Goal: Task Accomplishment & Management: Manage account settings

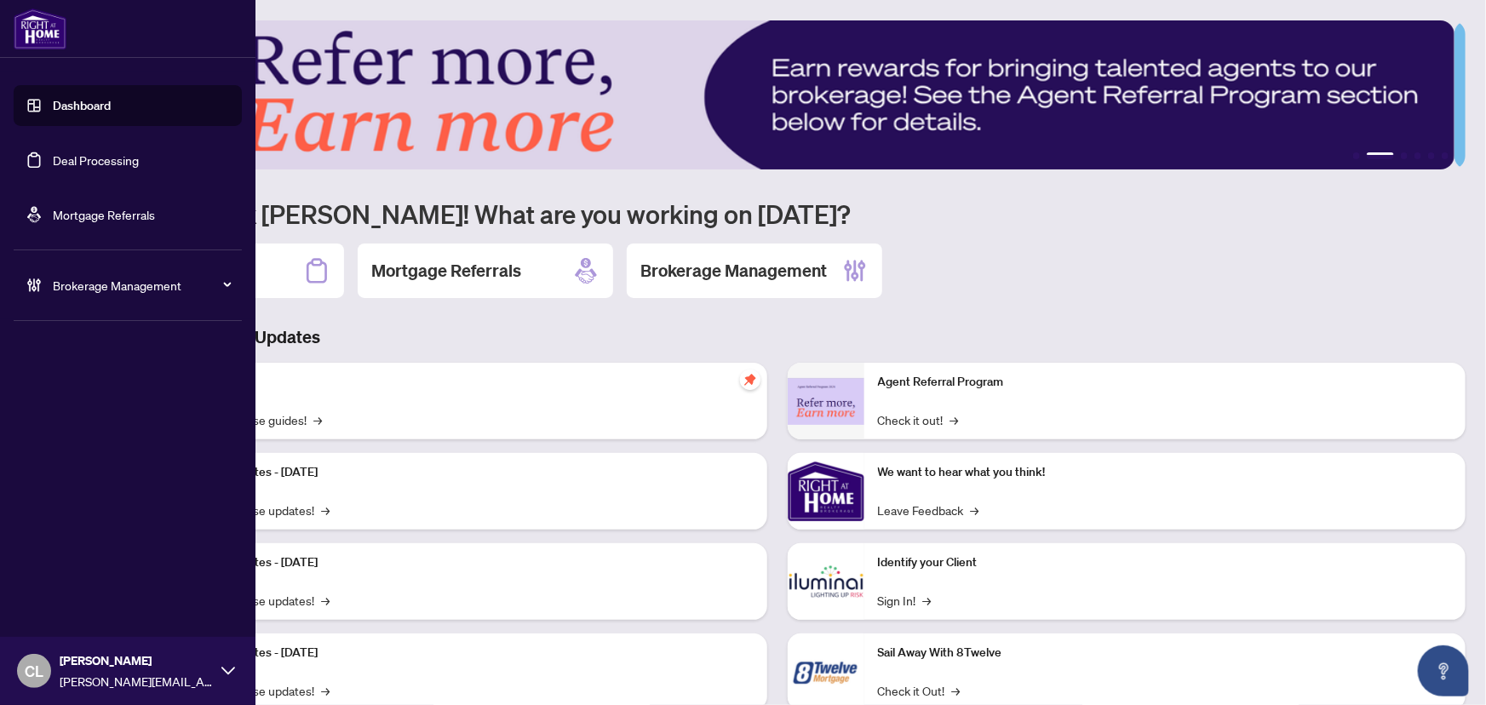
click at [79, 162] on link "Deal Processing" at bounding box center [96, 159] width 86 height 15
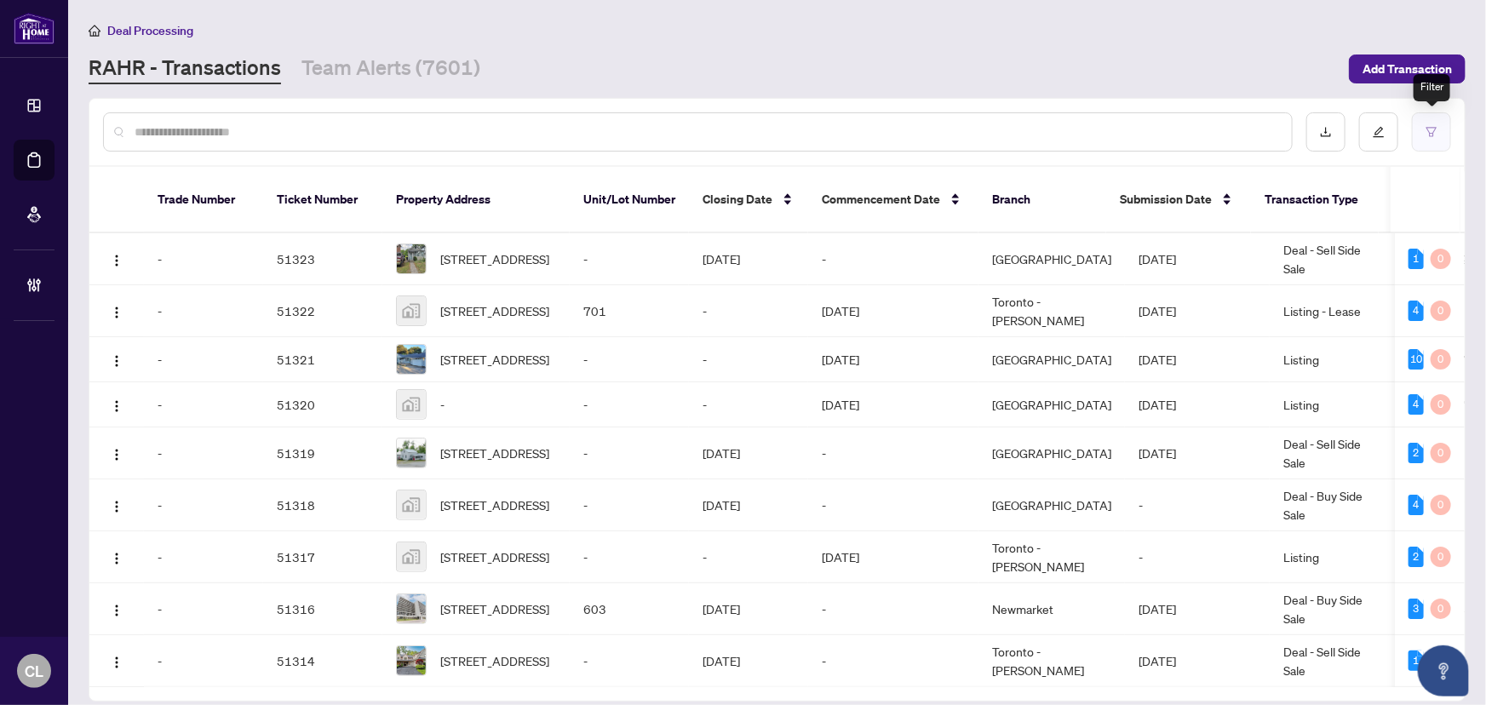
click at [1432, 137] on button "button" at bounding box center [1431, 131] width 39 height 39
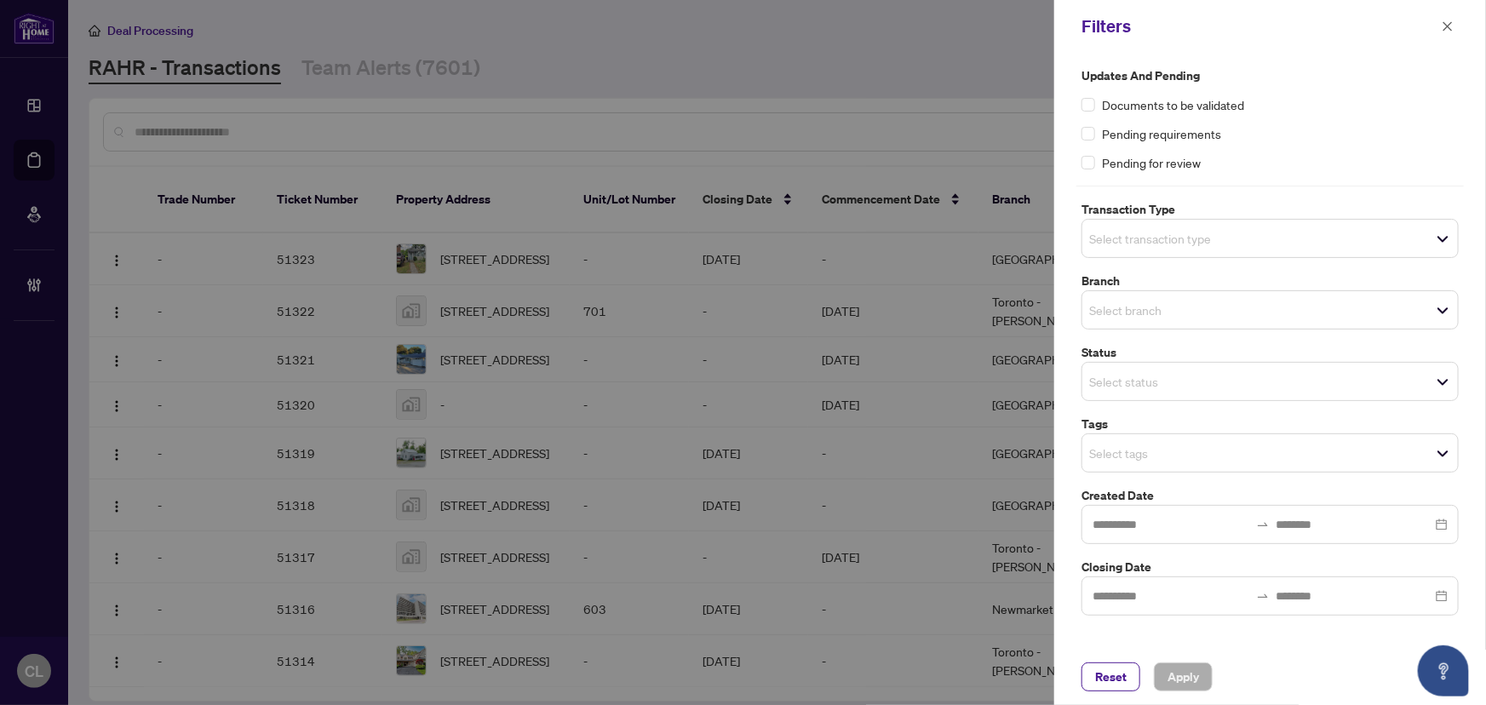
click at [1143, 232] on input "search" at bounding box center [1148, 238] width 119 height 20
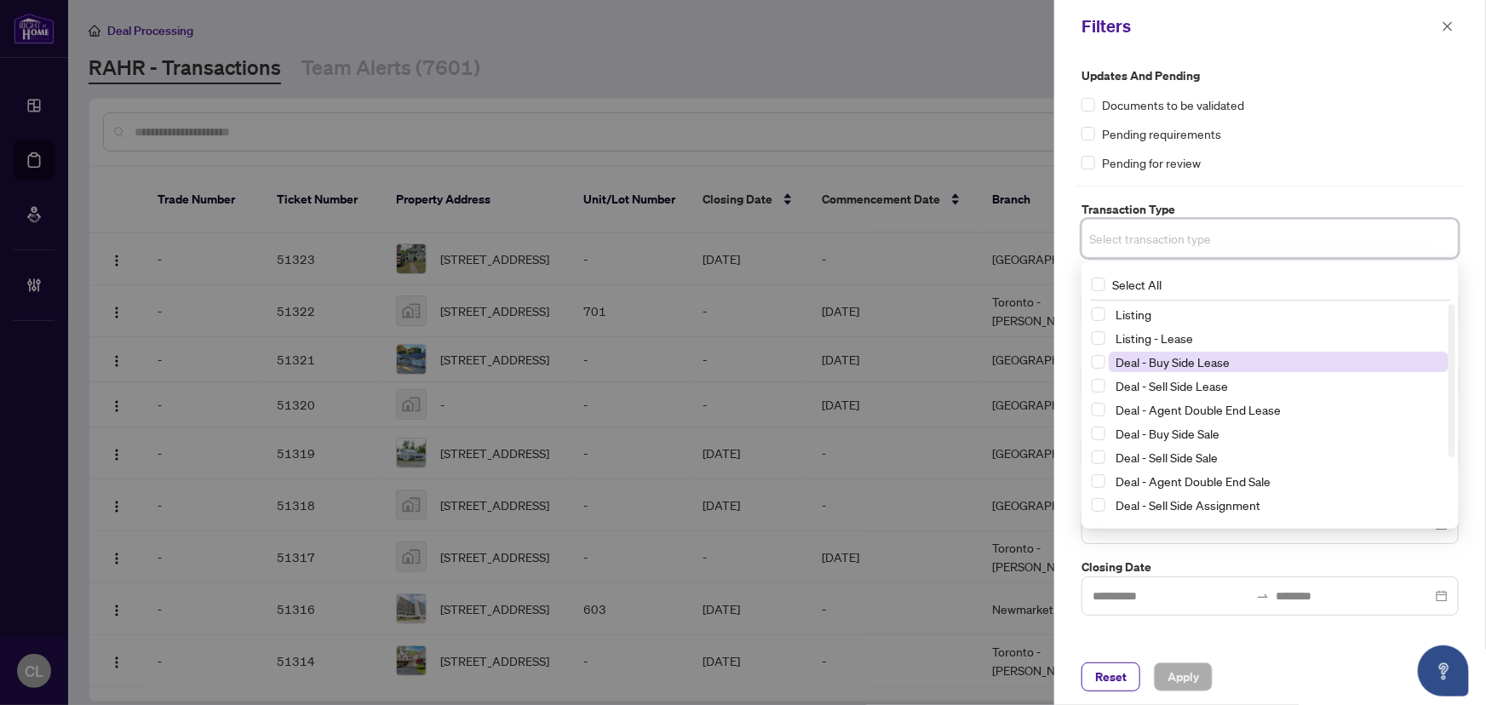
click at [1174, 360] on span "Deal - Buy Side Lease" at bounding box center [1173, 361] width 114 height 15
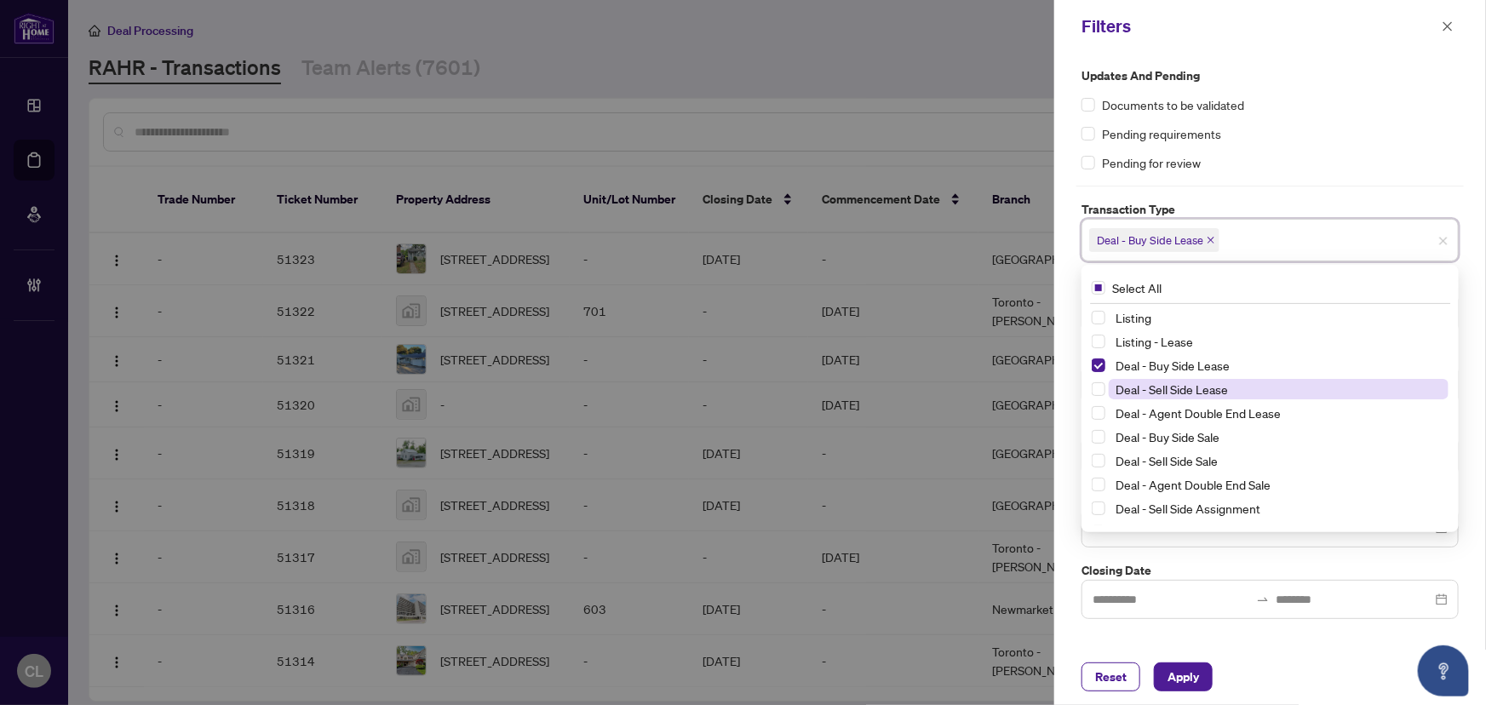
click at [1175, 390] on span "Deal - Sell Side Lease" at bounding box center [1172, 389] width 112 height 15
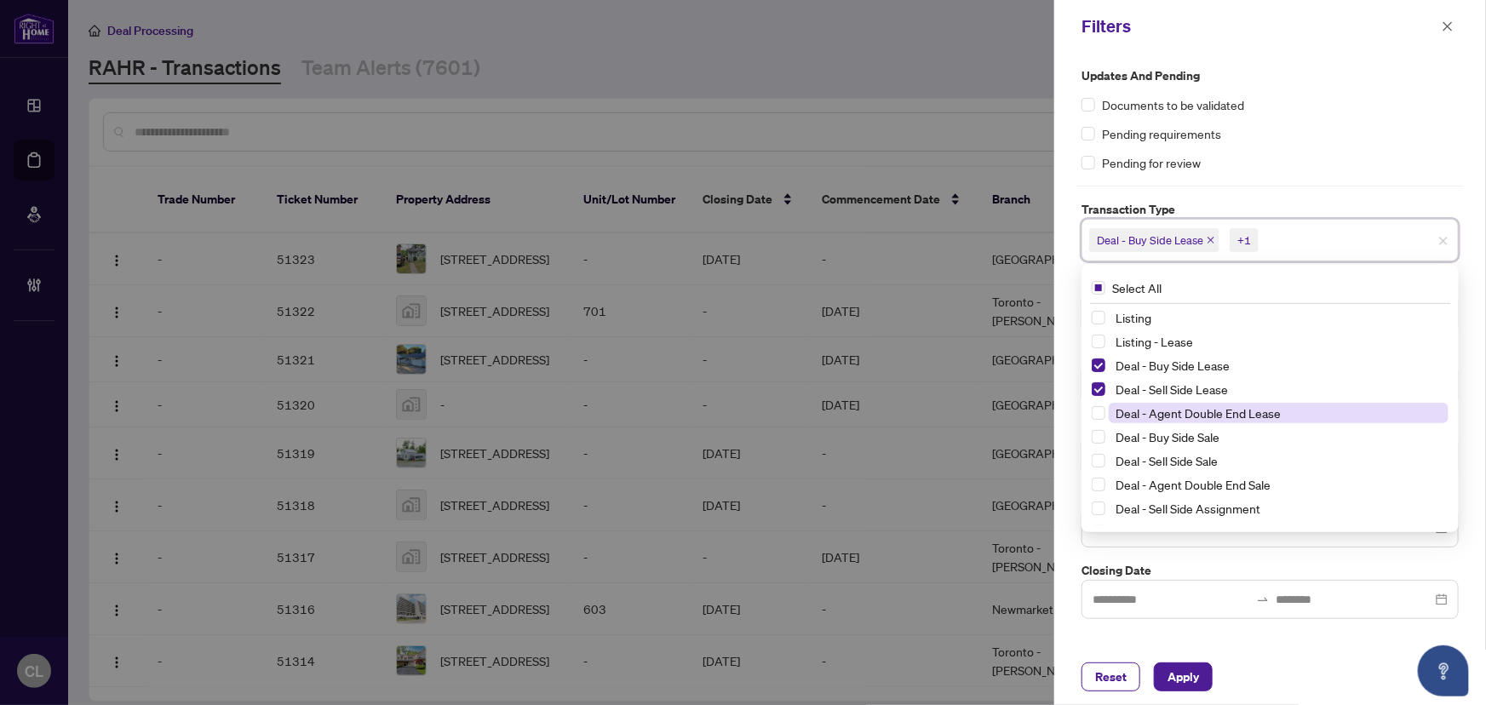
click at [1170, 406] on span "Deal - Agent Double End Lease" at bounding box center [1198, 412] width 165 height 15
click at [1136, 433] on span "Deal - Buy Side Sale" at bounding box center [1168, 436] width 104 height 15
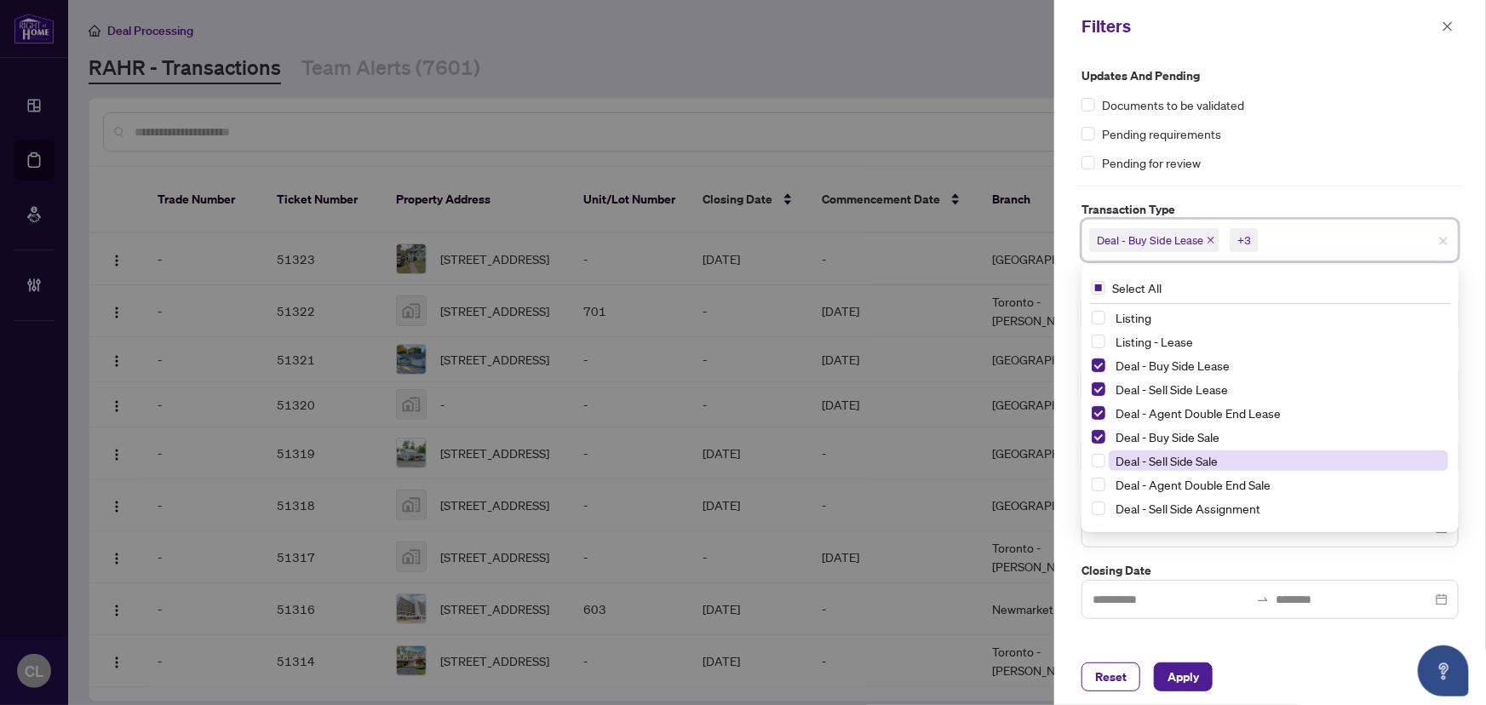
click at [1135, 461] on span "Deal - Sell Side Sale" at bounding box center [1167, 460] width 102 height 15
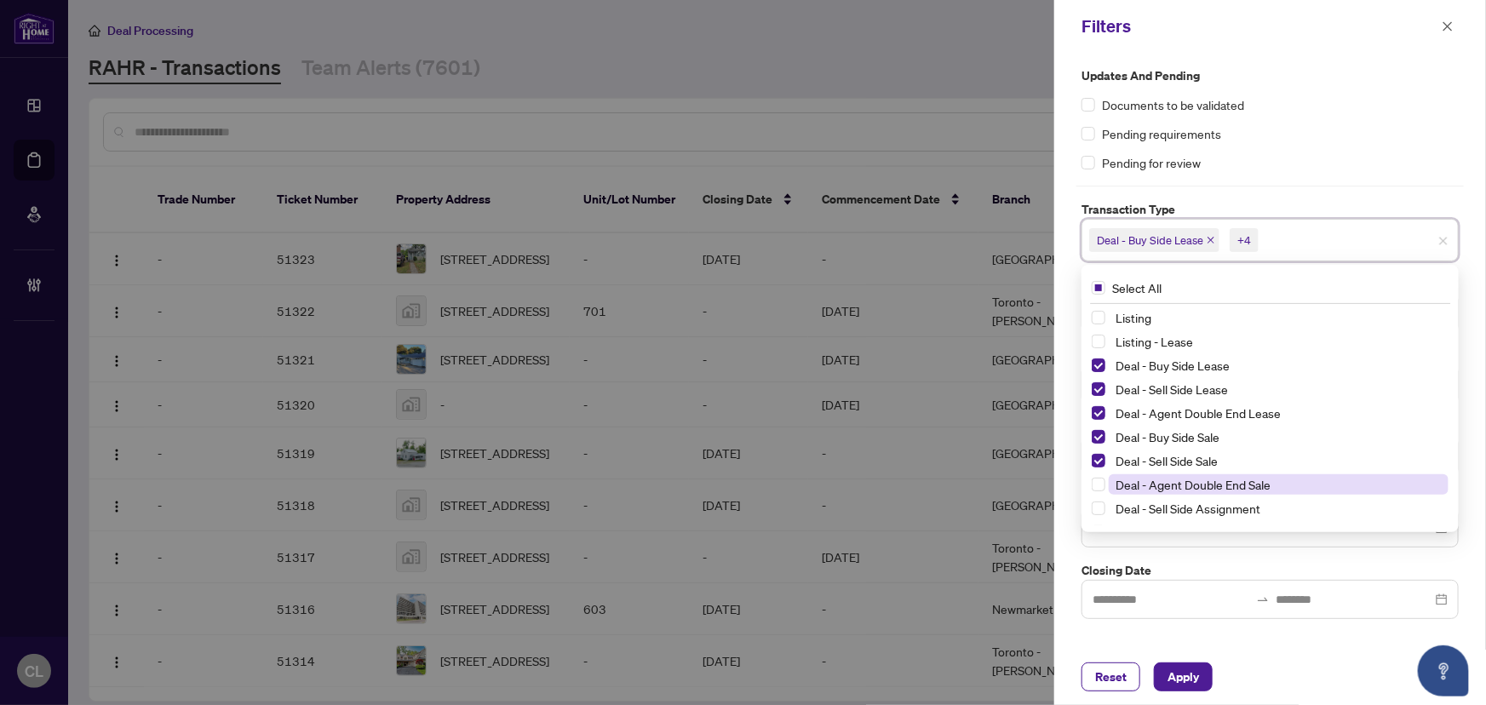
click at [1141, 484] on span "Deal - Agent Double End Sale" at bounding box center [1193, 484] width 155 height 15
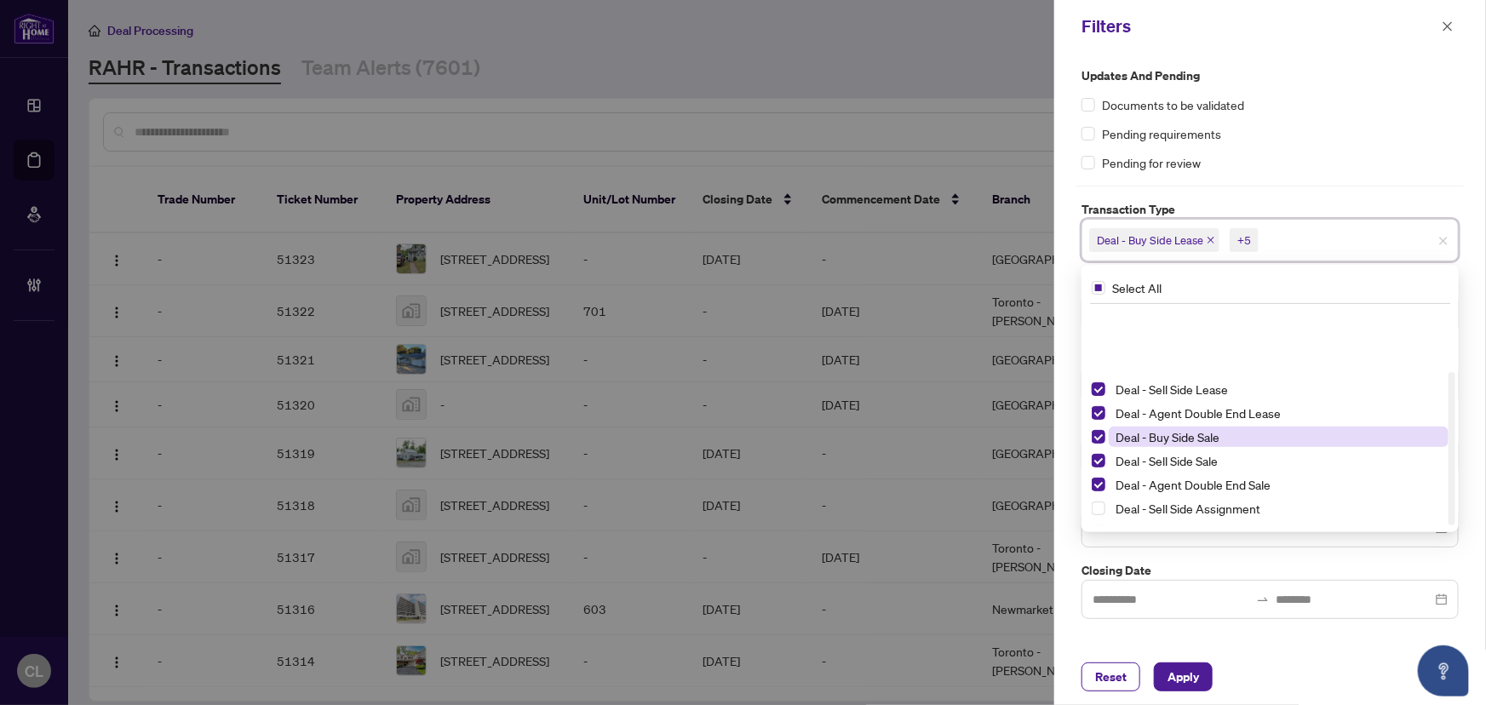
scroll to position [91, 0]
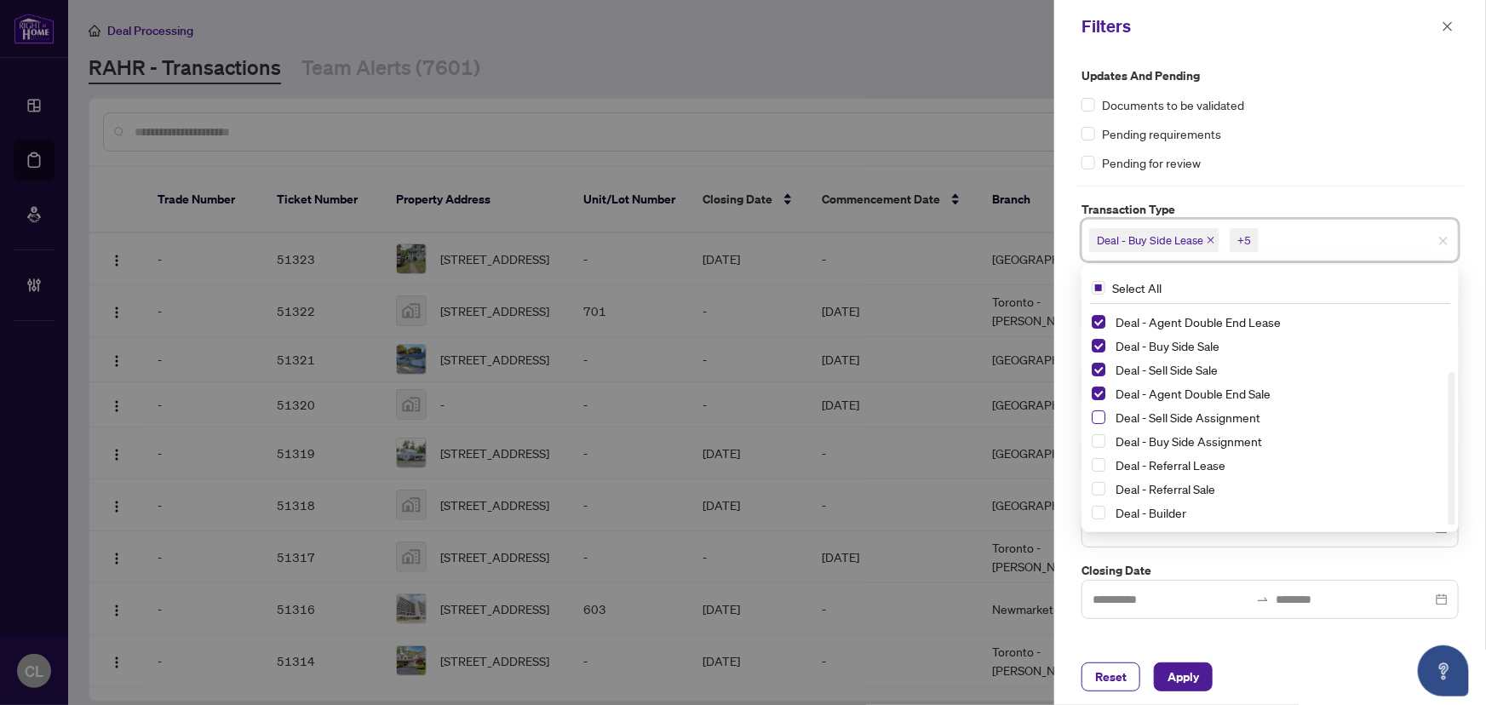
click at [1098, 416] on span "Select Deal - Sell Side Assignment" at bounding box center [1099, 417] width 14 height 14
click at [1099, 436] on span "Select Deal - Buy Side Assignment" at bounding box center [1099, 441] width 14 height 14
click at [1405, 150] on div "Updates and Pending Documents to be validated Pending requirements Pending for …" at bounding box center [1270, 119] width 377 height 106
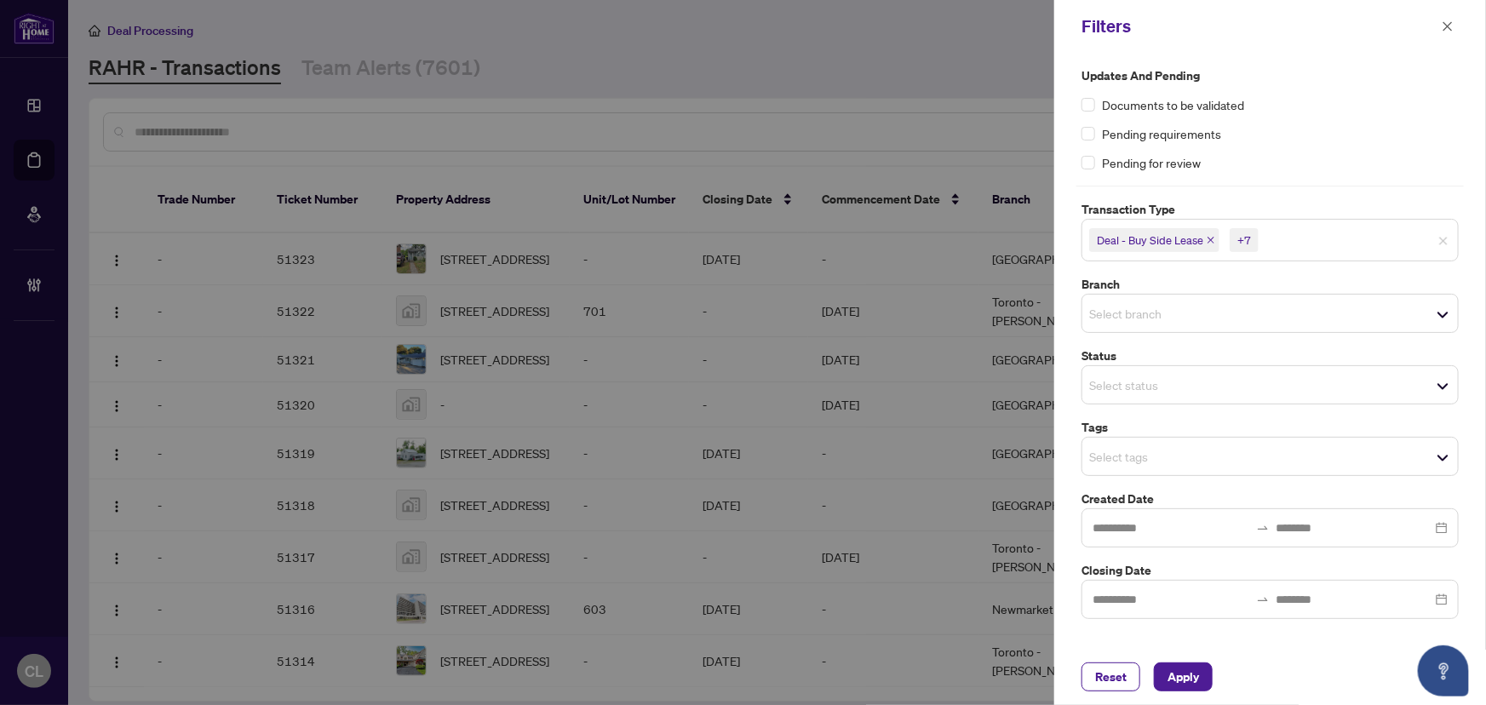
click at [1180, 327] on div "Select branch" at bounding box center [1270, 313] width 377 height 39
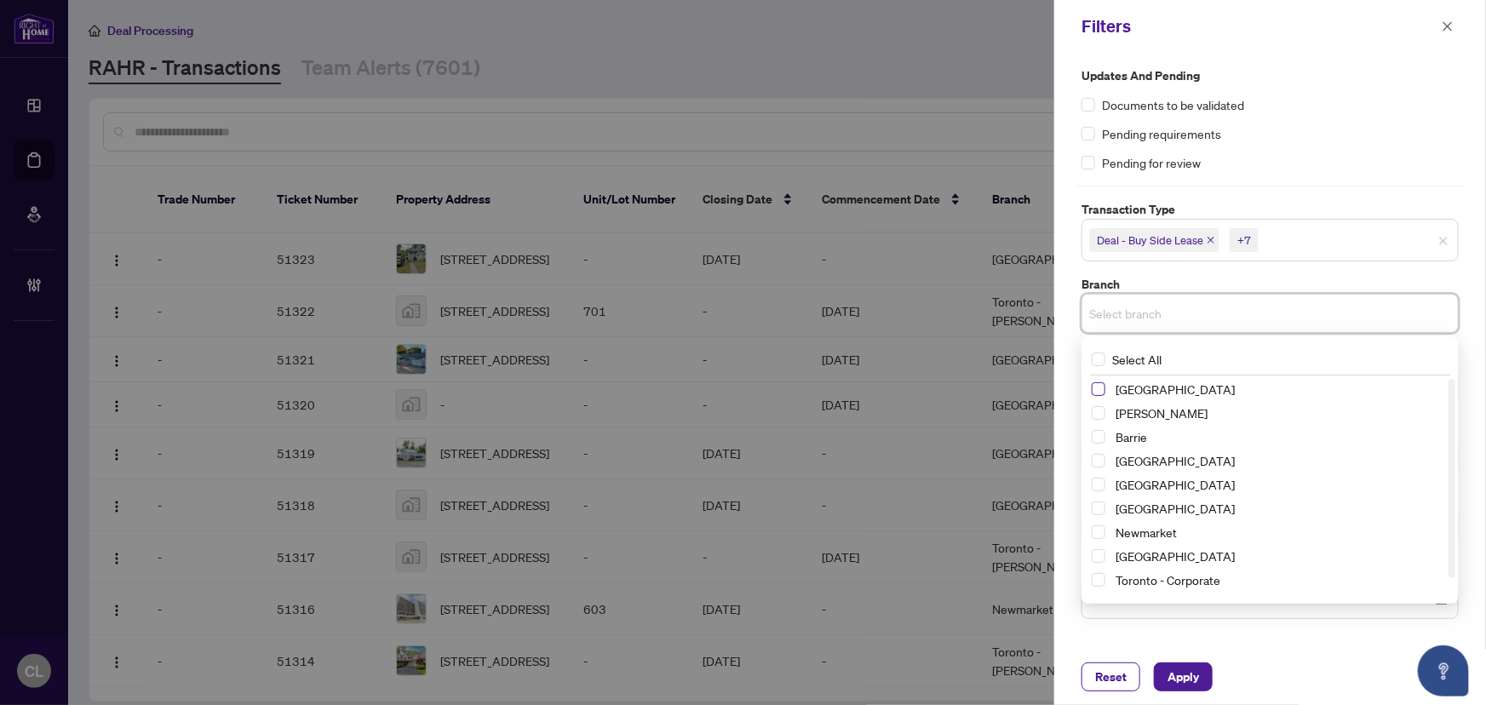
click at [1095, 387] on span "Select Richmond Hill" at bounding box center [1099, 389] width 14 height 14
drag, startPoint x: 1098, startPoint y: 412, endPoint x: 1109, endPoint y: 440, distance: 30.2
click at [1099, 412] on span "Select Vaughan" at bounding box center [1099, 417] width 14 height 14
drag, startPoint x: 1103, startPoint y: 440, endPoint x: 1115, endPoint y: 468, distance: 30.5
click at [1103, 439] on span "Select Barrie" at bounding box center [1099, 440] width 14 height 14
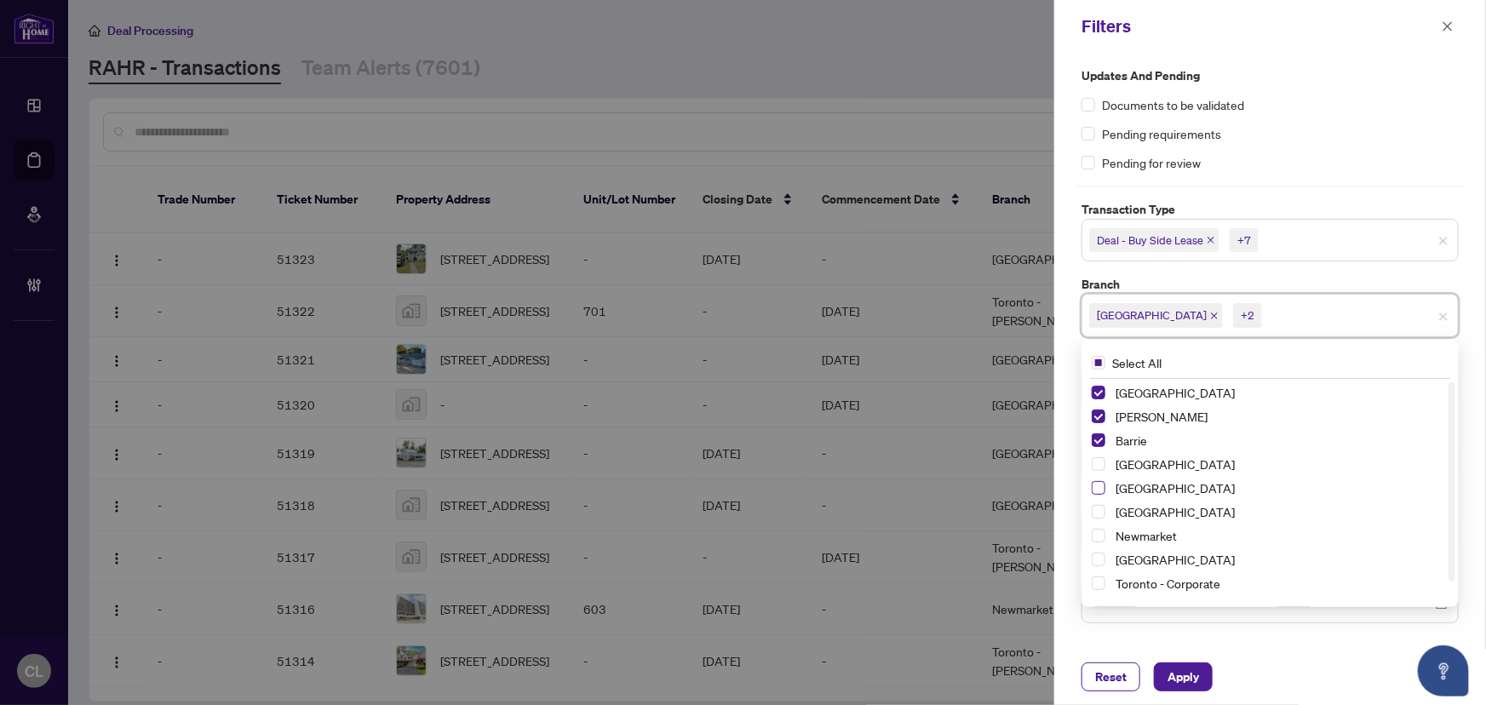
click at [1099, 487] on span "Select Durham" at bounding box center [1099, 488] width 14 height 14
click at [1095, 535] on span "Select Newmarket" at bounding box center [1099, 536] width 14 height 14
click at [1101, 558] on span "Select Ottawa" at bounding box center [1099, 560] width 14 height 14
click at [1449, 147] on div "Updates and Pending Documents to be validated Pending requirements Pending for …" at bounding box center [1270, 119] width 377 height 106
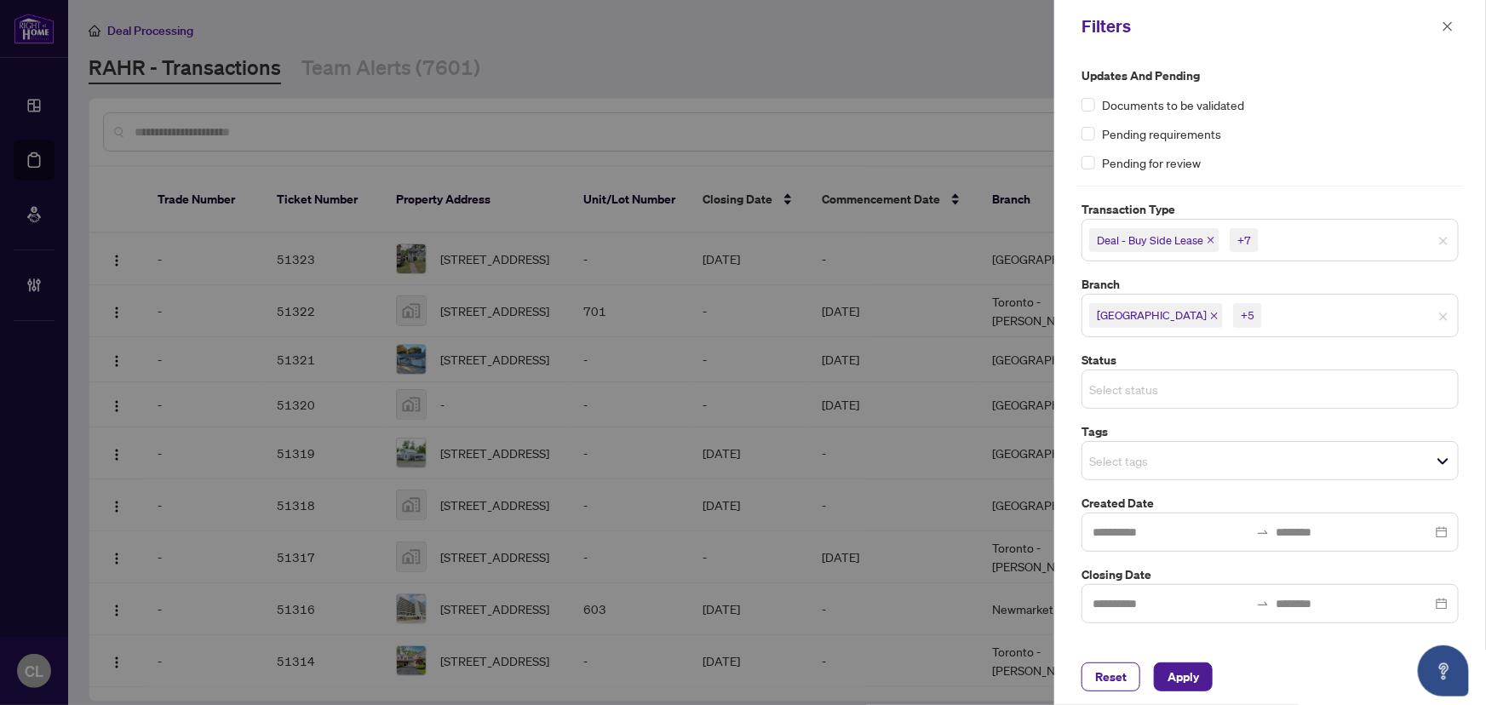
click at [1173, 395] on input "search" at bounding box center [1148, 389] width 119 height 20
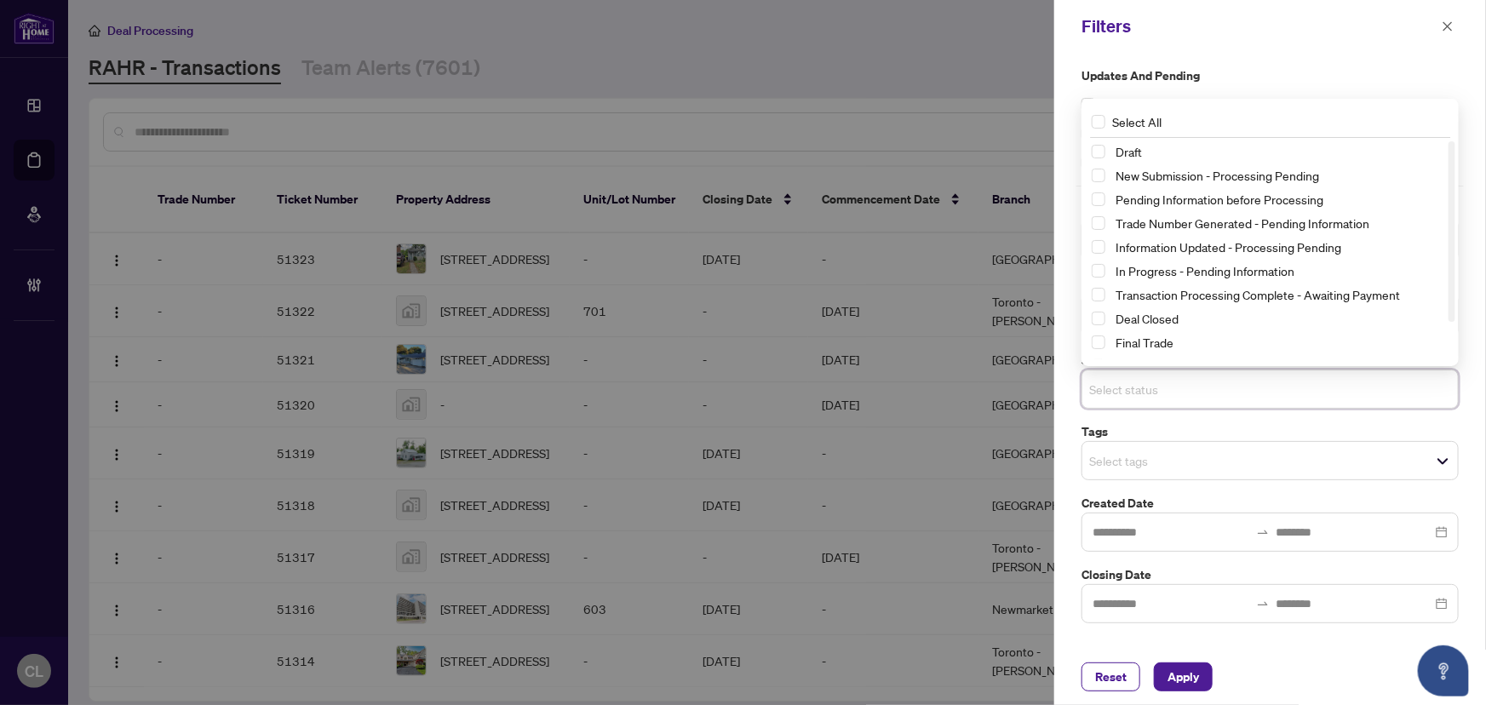
click at [1125, 459] on input "search" at bounding box center [1148, 461] width 119 height 20
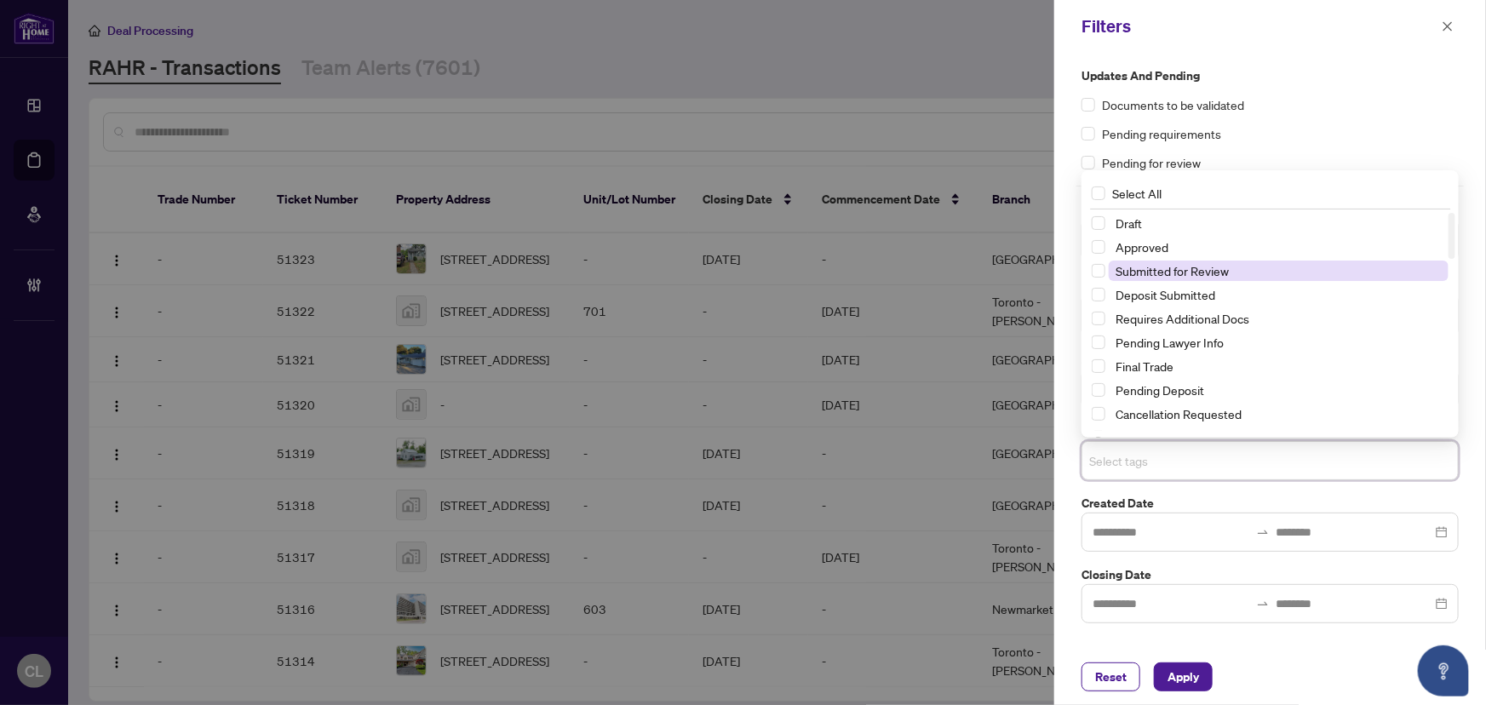
click at [1183, 274] on span "Submitted for Review" at bounding box center [1172, 270] width 113 height 15
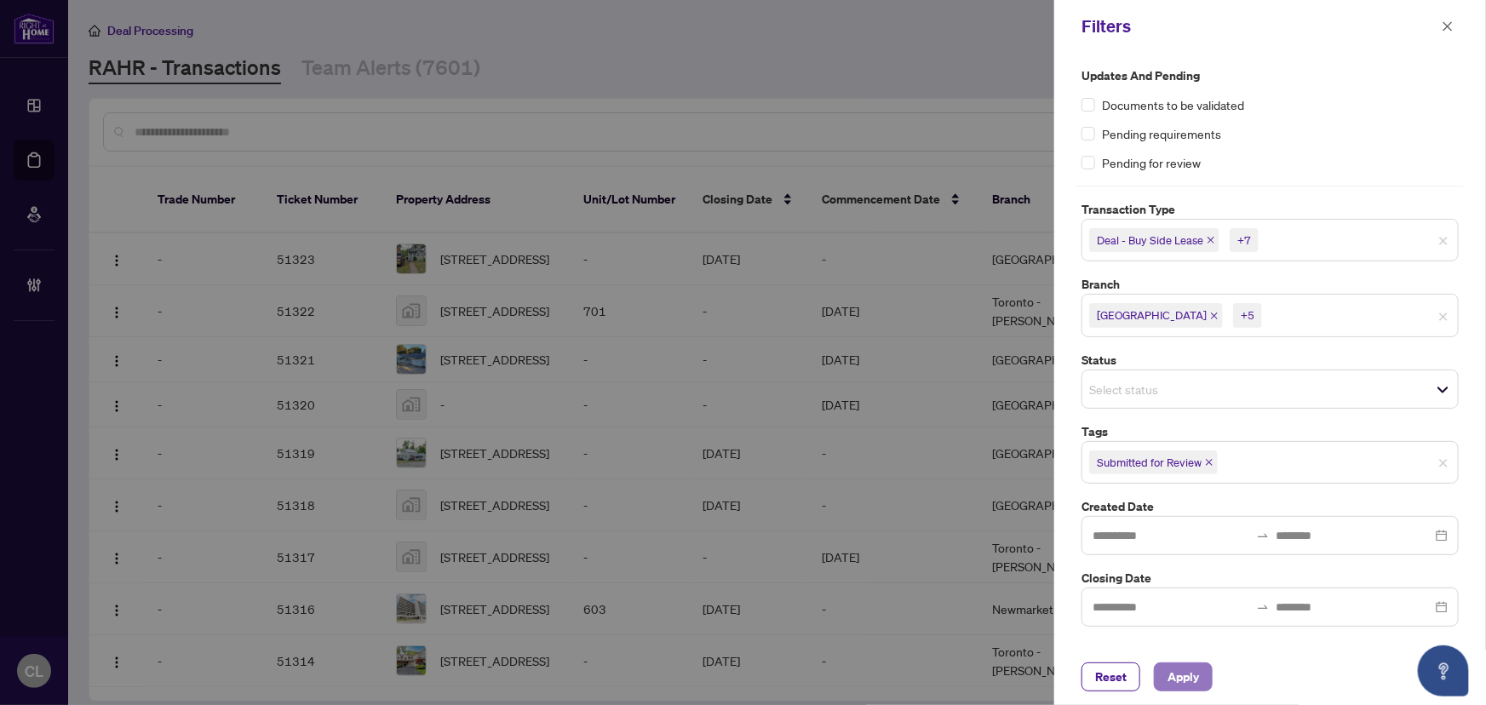
click at [1202, 674] on button "Apply" at bounding box center [1183, 677] width 59 height 29
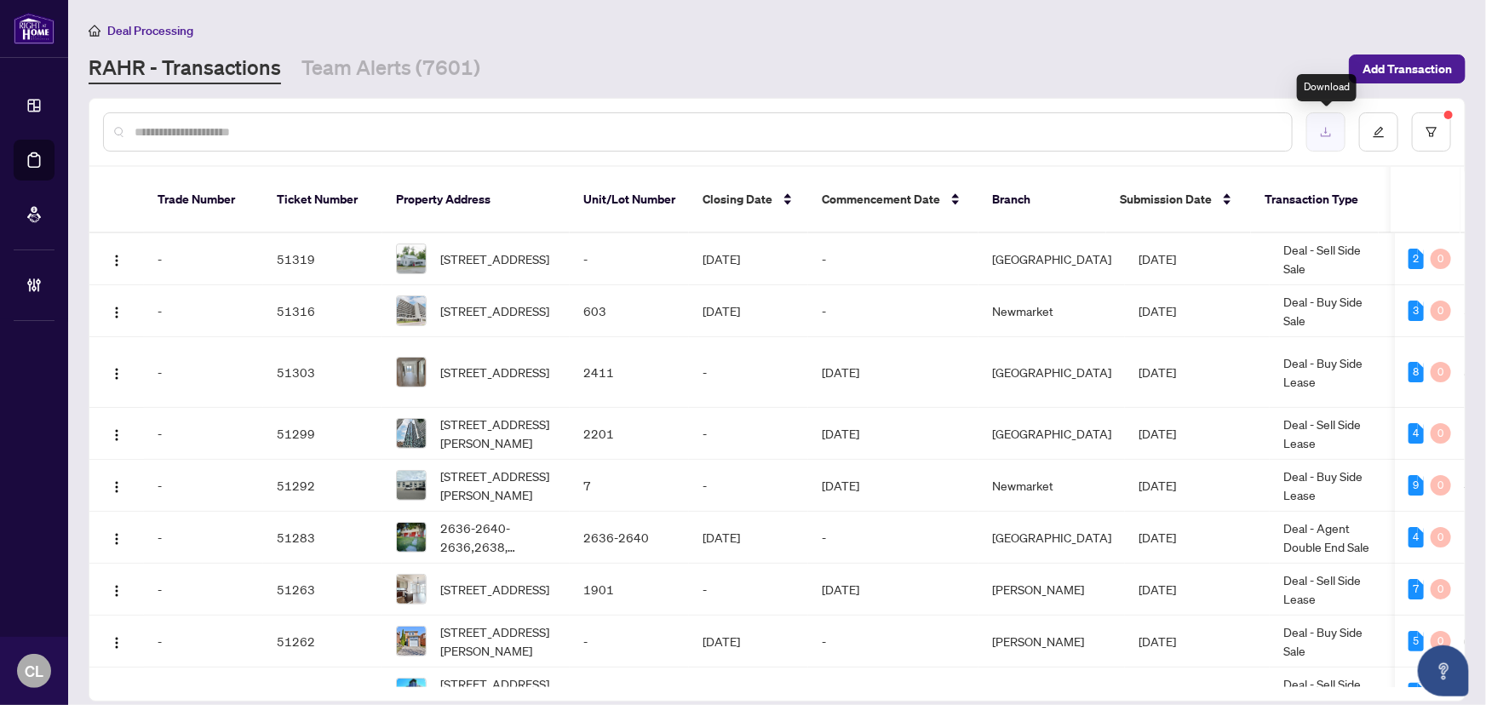
click at [1318, 130] on button "button" at bounding box center [1325, 131] width 39 height 39
click at [1447, 119] on button "button" at bounding box center [1431, 131] width 39 height 39
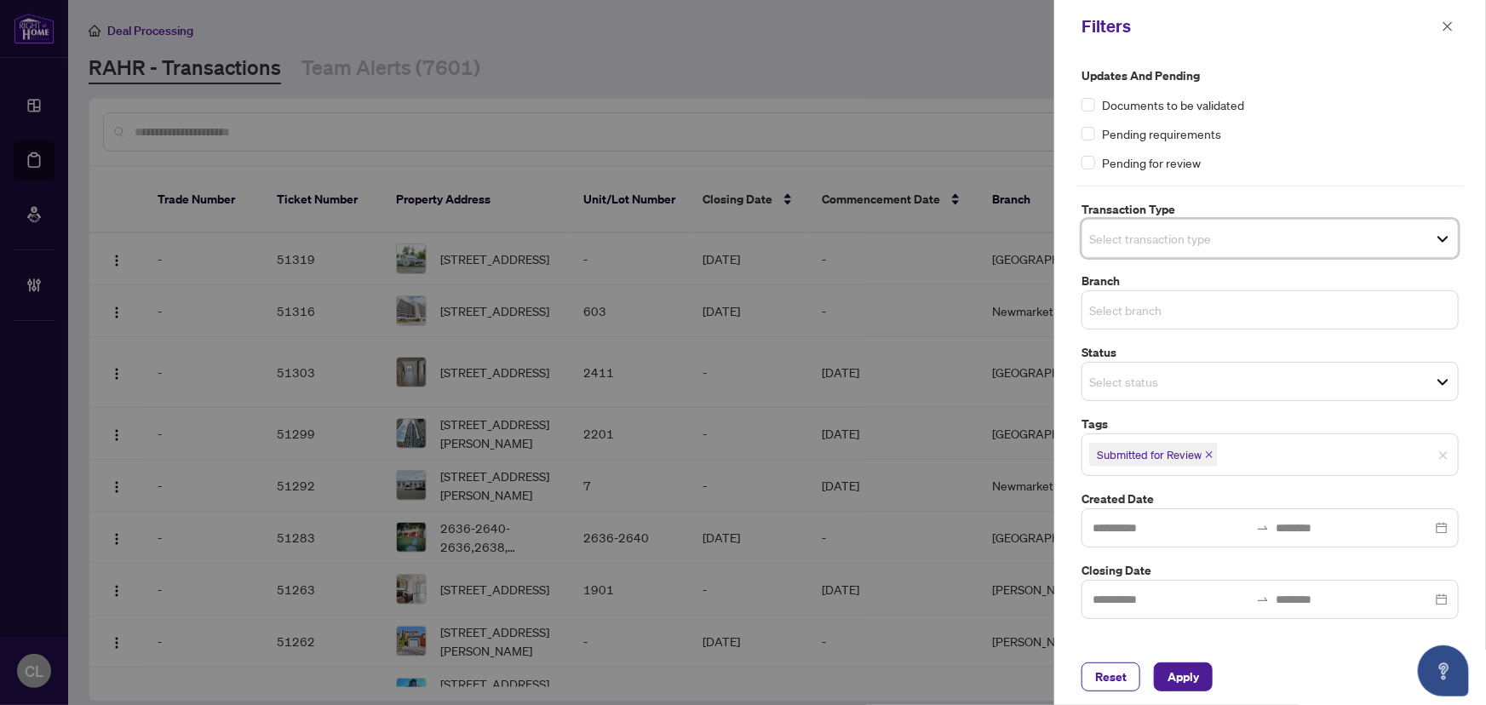
drag, startPoint x: 1443, startPoint y: 312, endPoint x: 1434, endPoint y: 311, distance: 9.4
click at [1112, 247] on span "Select transaction type" at bounding box center [1270, 239] width 376 height 24
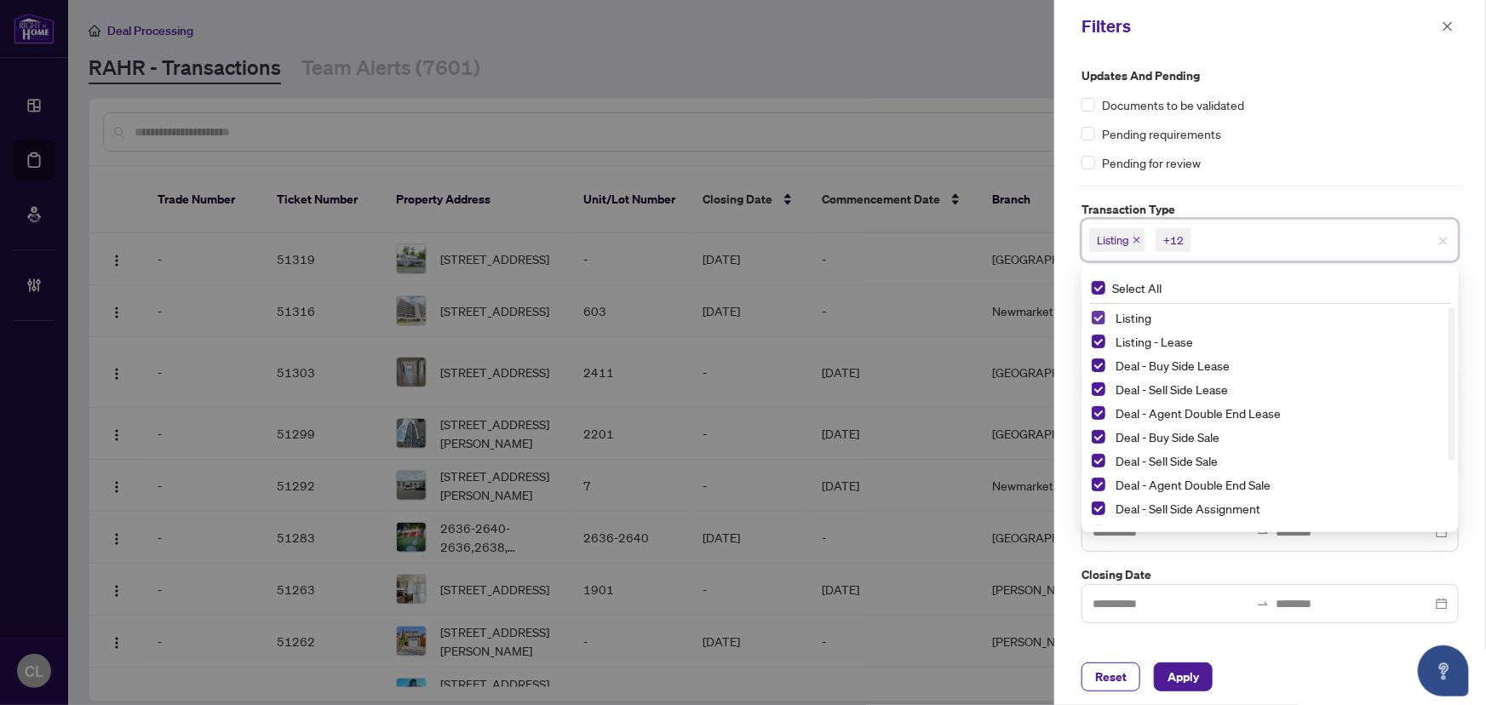
click at [1103, 314] on span "Select Listing" at bounding box center [1099, 318] width 14 height 14
click at [1108, 338] on div "Listing - Lease" at bounding box center [1270, 341] width 357 height 20
click at [1106, 338] on div "Listing - Lease" at bounding box center [1270, 341] width 357 height 20
click at [1100, 339] on span "Select Listing - Lease" at bounding box center [1099, 342] width 14 height 14
click at [883, 63] on div at bounding box center [743, 352] width 1486 height 705
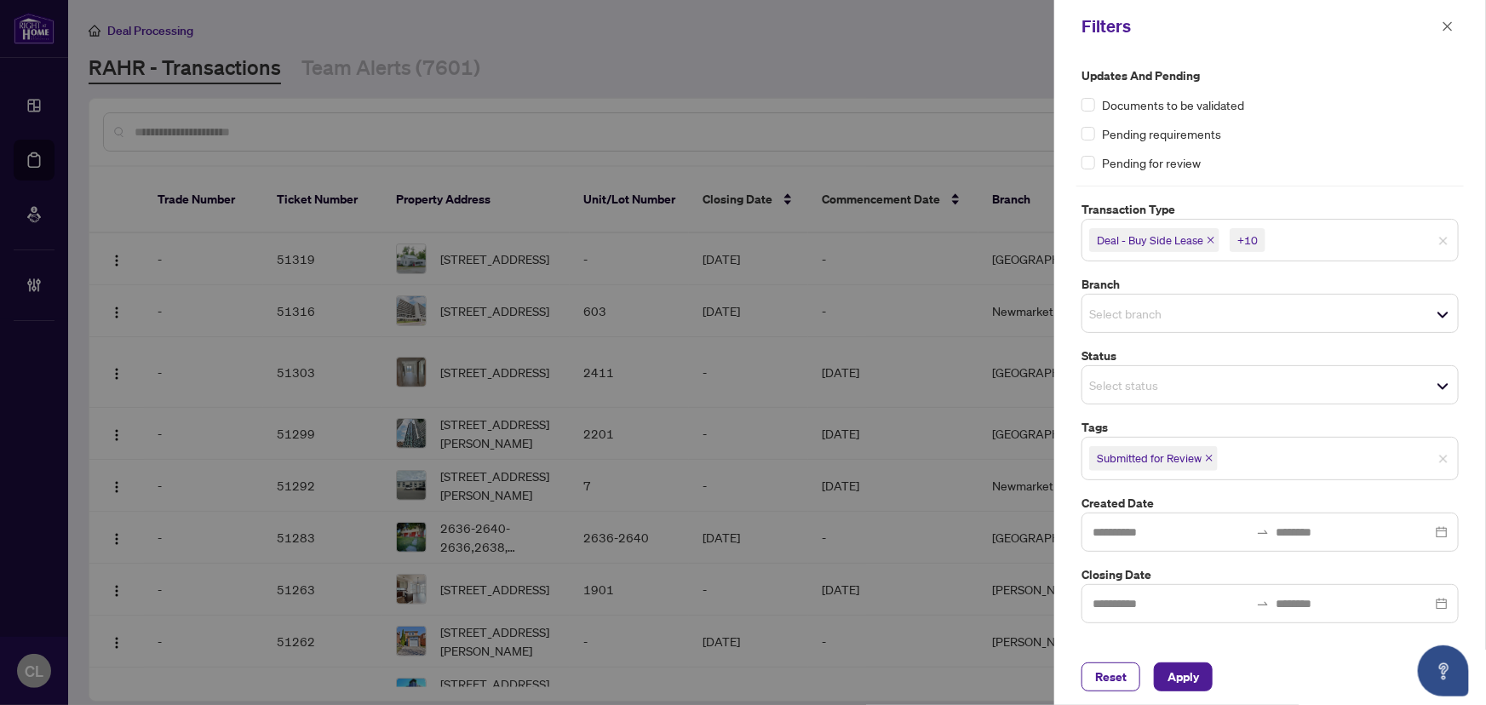
click at [1132, 316] on input "search" at bounding box center [1148, 313] width 119 height 20
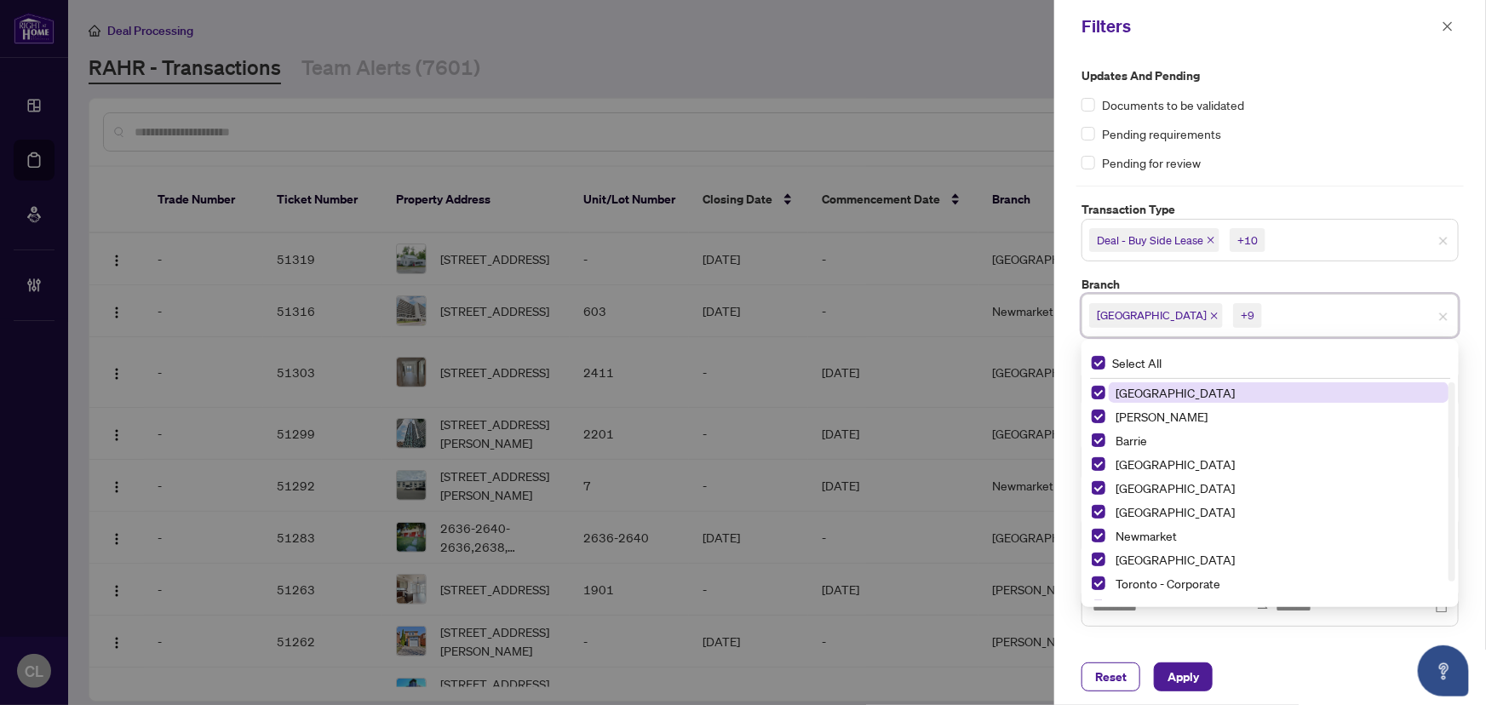
click at [938, 111] on div at bounding box center [743, 352] width 1486 height 705
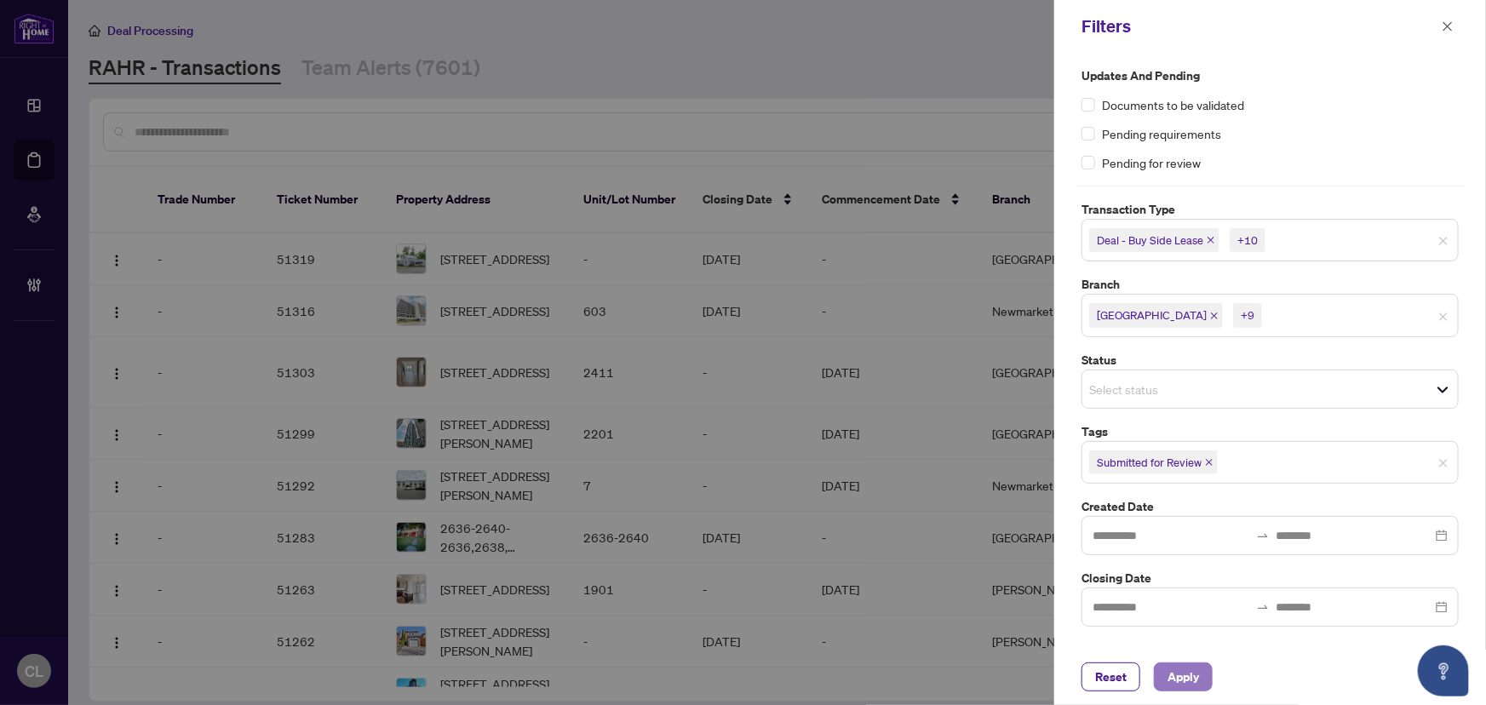
click at [1193, 679] on span "Apply" at bounding box center [1184, 676] width 32 height 27
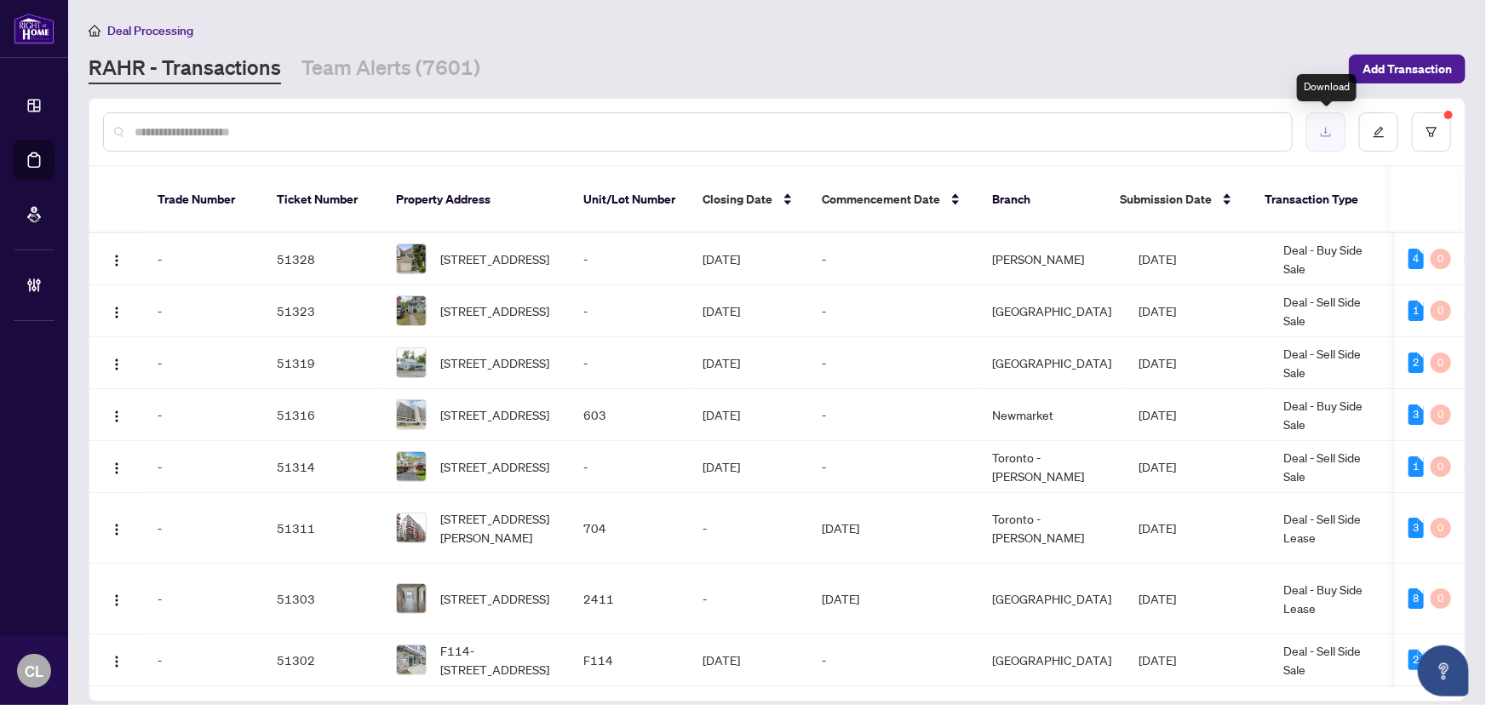
click at [1328, 133] on icon "download" at bounding box center [1326, 132] width 12 height 12
click at [316, 136] on input "text" at bounding box center [707, 132] width 1144 height 19
paste input "*****"
type input "*****"
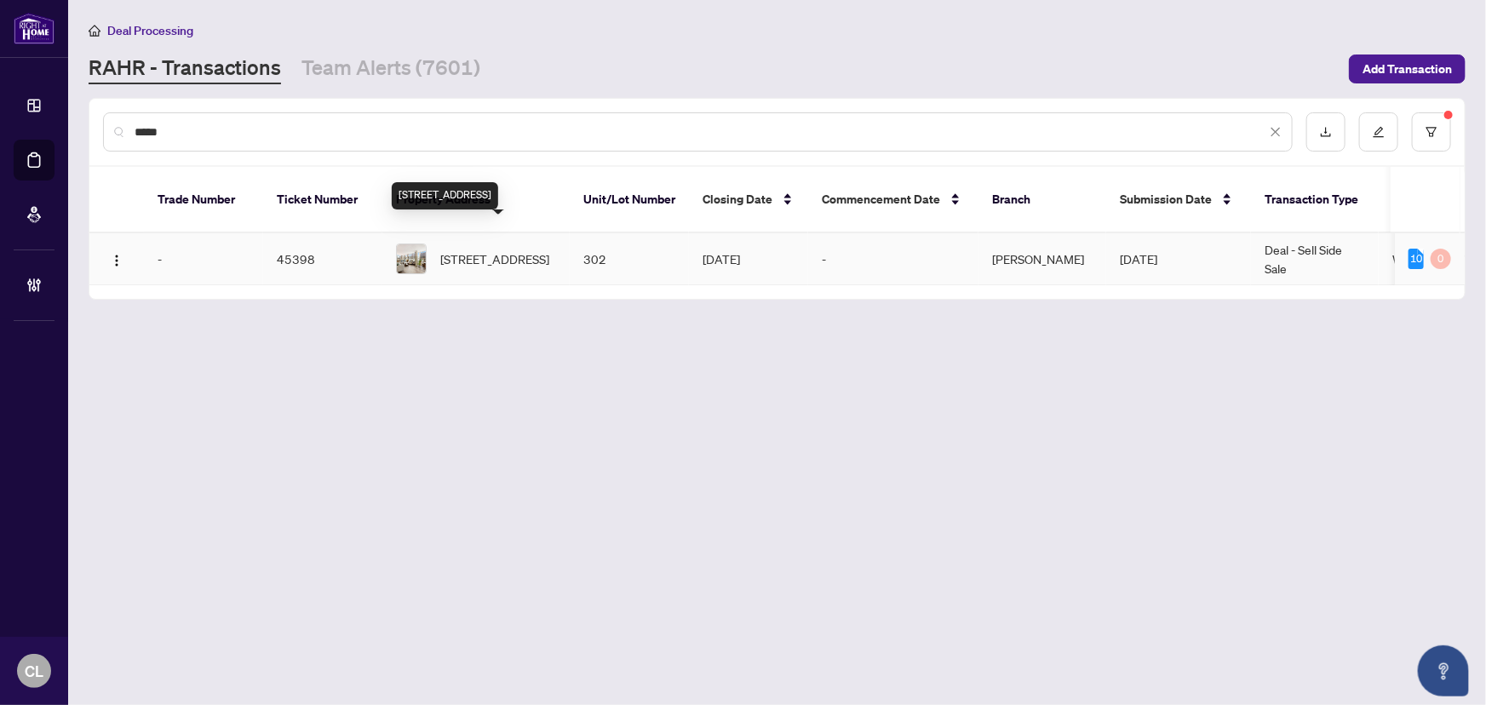
click at [476, 250] on span "[STREET_ADDRESS]" at bounding box center [494, 259] width 109 height 19
